Goal: Task Accomplishment & Management: Manage account settings

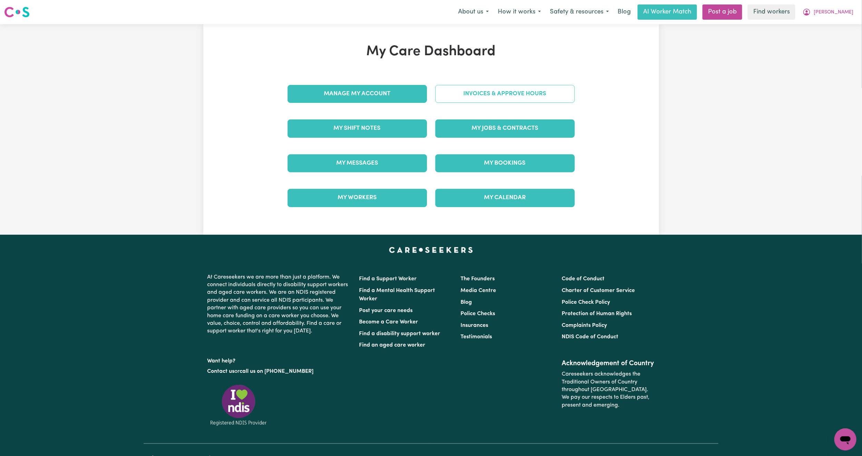
click at [475, 90] on link "Invoices & Approve Hours" at bounding box center [505, 94] width 140 height 18
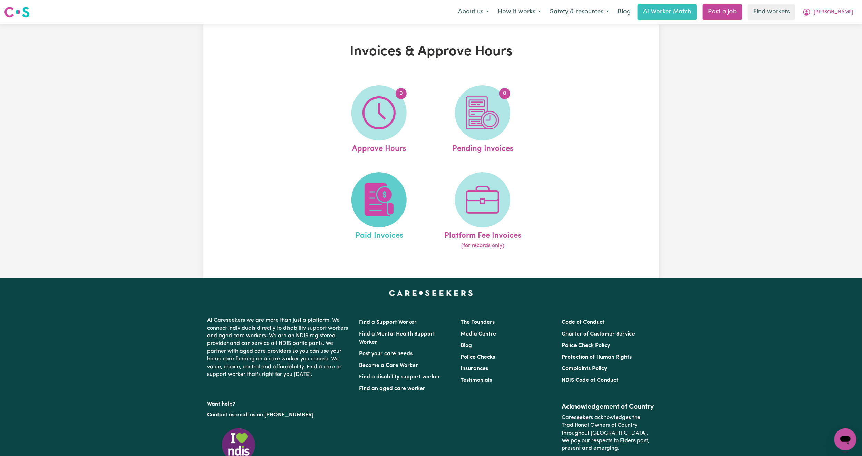
click at [385, 207] on img at bounding box center [379, 199] width 33 height 33
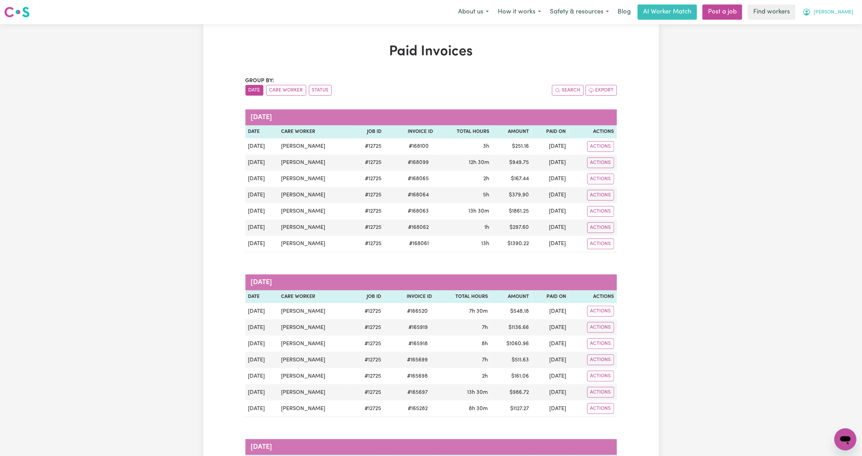
click at [843, 9] on span "Doreen" at bounding box center [834, 13] width 40 height 8
click at [827, 31] on link "My Dashboard" at bounding box center [830, 26] width 55 height 13
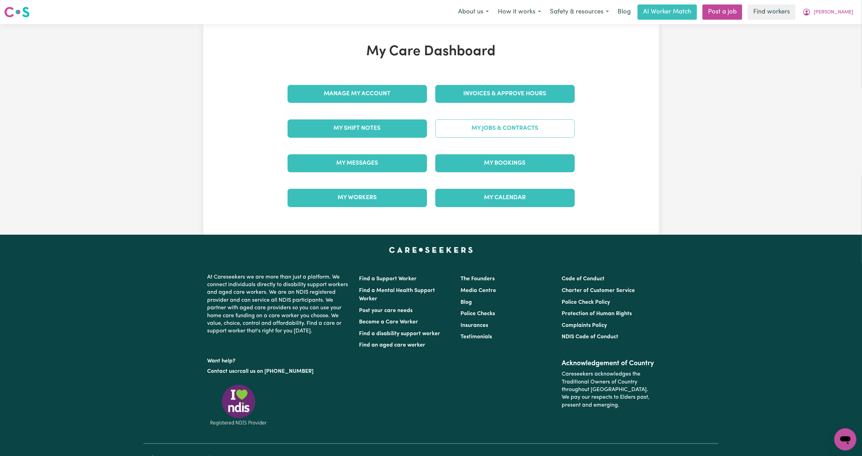
click at [487, 134] on link "My Jobs & Contracts" at bounding box center [505, 128] width 140 height 18
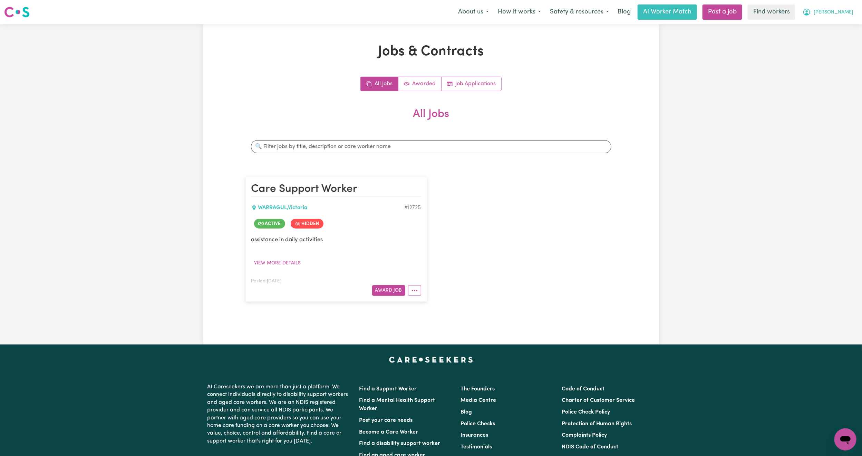
click at [842, 11] on span "Doreen" at bounding box center [834, 13] width 40 height 8
click at [825, 25] on link "My Dashboard" at bounding box center [830, 26] width 55 height 13
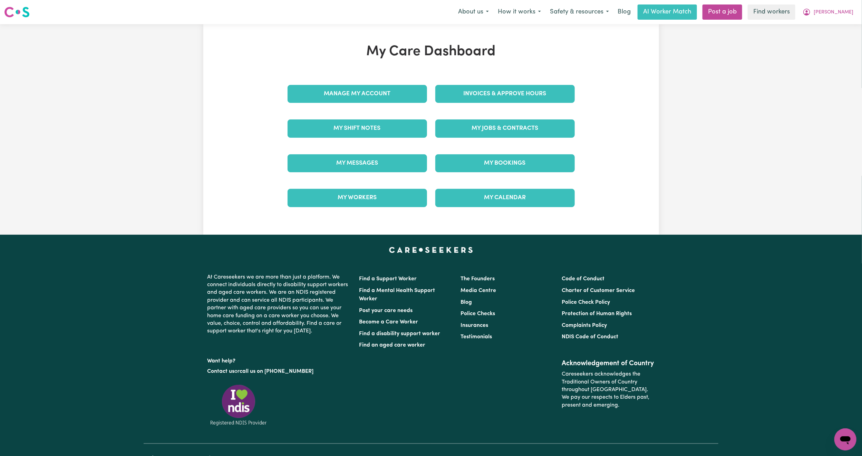
click at [400, 82] on div "Manage My Account" at bounding box center [358, 94] width 148 height 35
click at [396, 100] on link "Manage My Account" at bounding box center [358, 94] width 140 height 18
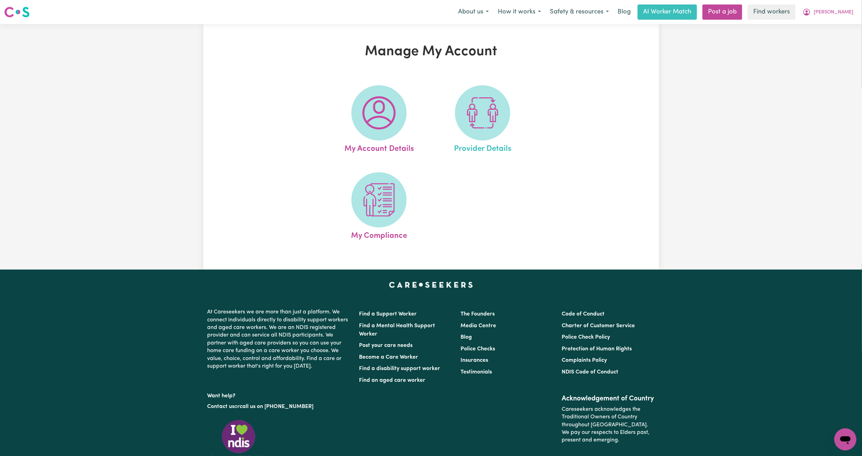
click at [437, 128] on link "Provider Details" at bounding box center [482, 120] width 99 height 70
select select "NDIS_FUNDING_SELF_MANAGED"
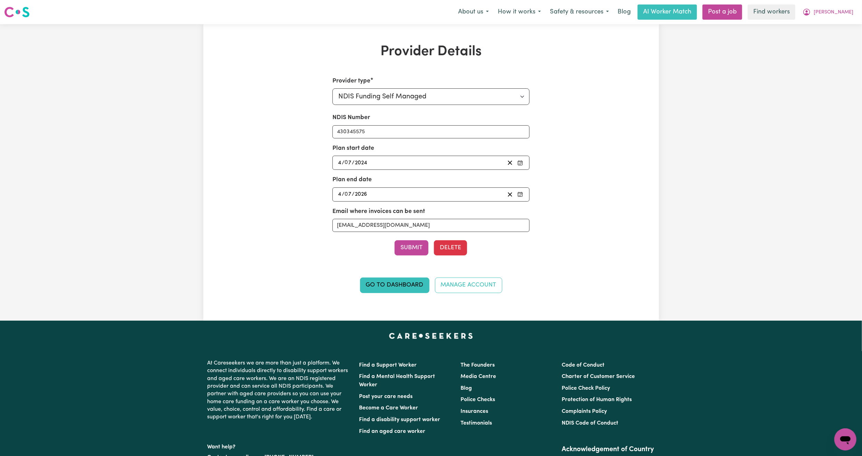
click at [480, 126] on input "430345575" at bounding box center [431, 131] width 197 height 13
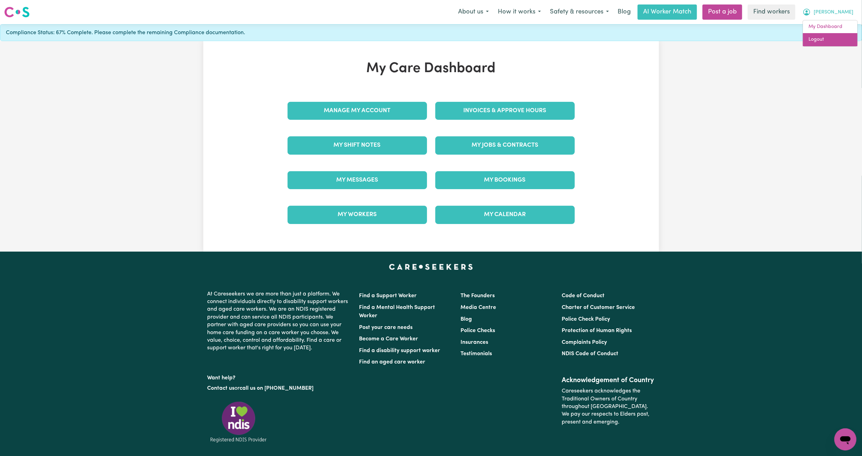
click at [829, 40] on link "Logout" at bounding box center [830, 39] width 55 height 13
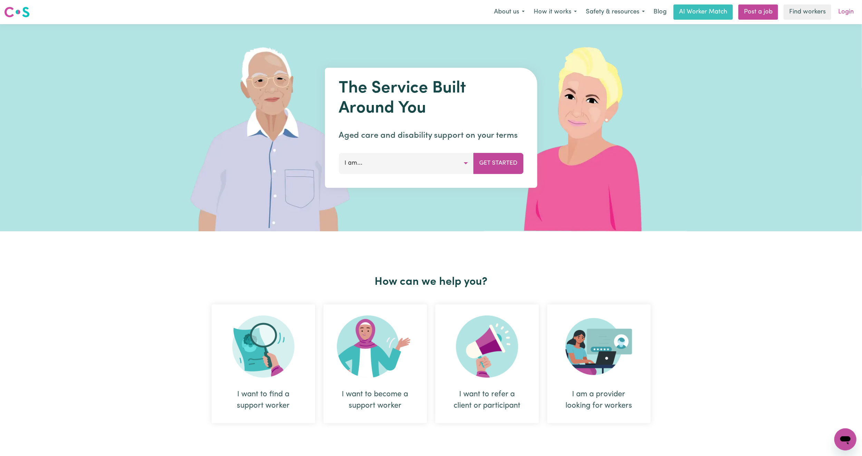
click at [854, 10] on link "Login" at bounding box center [846, 11] width 24 height 15
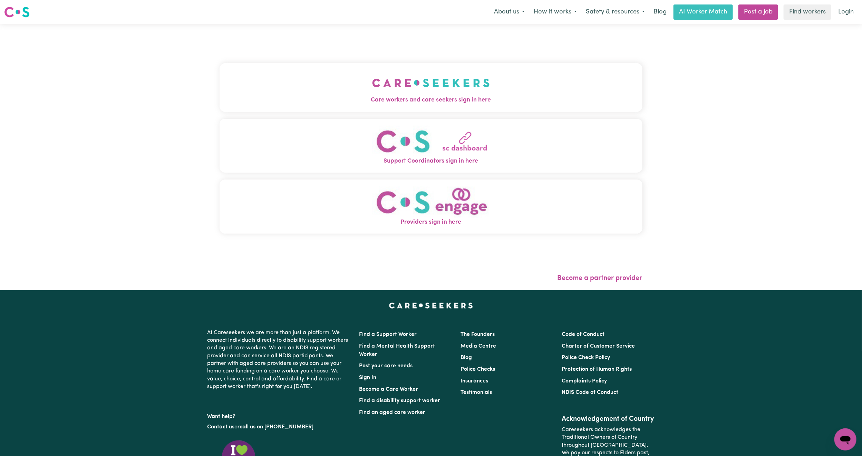
click at [383, 75] on button "Care workers and care seekers sign in here" at bounding box center [431, 87] width 423 height 48
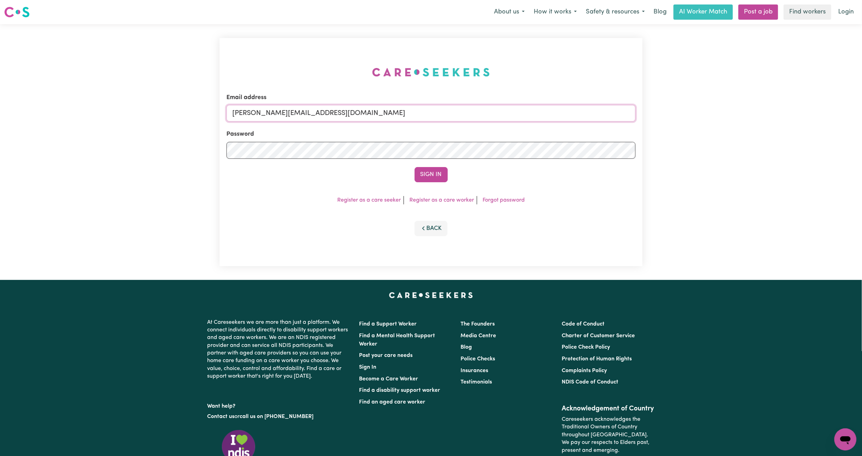
click at [325, 120] on input "[PERSON_NAME][EMAIL_ADDRESS][DOMAIN_NAME]" at bounding box center [431, 113] width 409 height 17
drag, startPoint x: 267, startPoint y: 114, endPoint x: 621, endPoint y: 122, distance: 354.1
click at [621, 122] on form "Email address [EMAIL_ADDRESS][PERSON_NAME][DOMAIN_NAME] Password Sign In" at bounding box center [431, 137] width 409 height 89
type input "[EMAIL_ADDRESS][DOMAIN_NAME]"
click at [433, 175] on button "Sign In" at bounding box center [431, 174] width 33 height 15
